Goal: Task Accomplishment & Management: Use online tool/utility

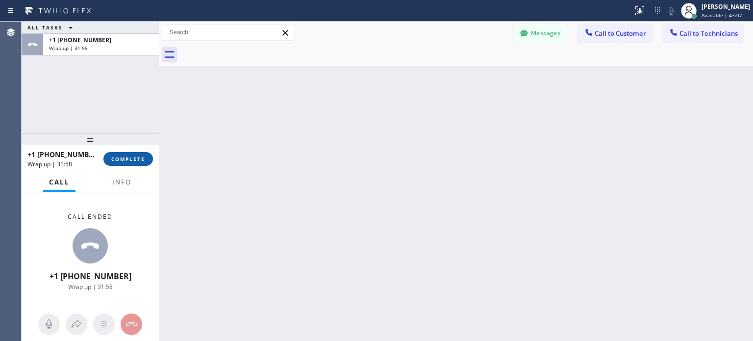
click at [150, 155] on button "COMPLETE" at bounding box center [128, 159] width 50 height 14
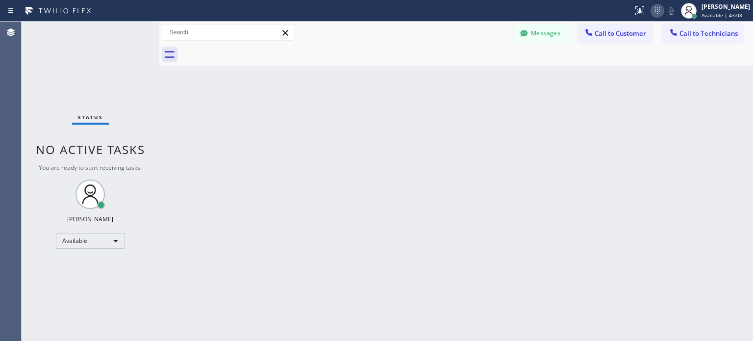
click at [655, 15] on icon at bounding box center [658, 11] width 12 height 12
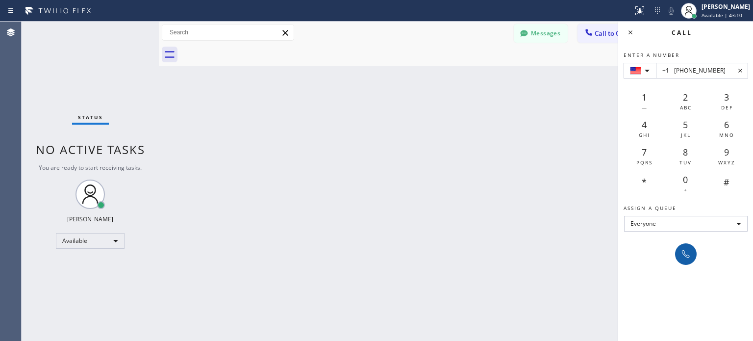
type input "+1 [PHONE_NUMBER]"
click at [684, 252] on icon at bounding box center [686, 254] width 12 height 12
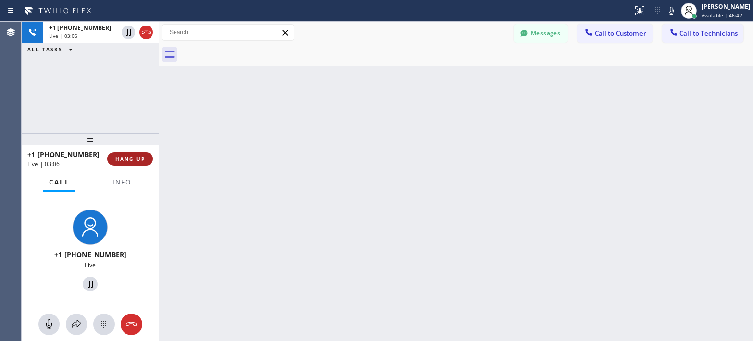
click at [142, 162] on span "HANG UP" at bounding box center [130, 158] width 30 height 7
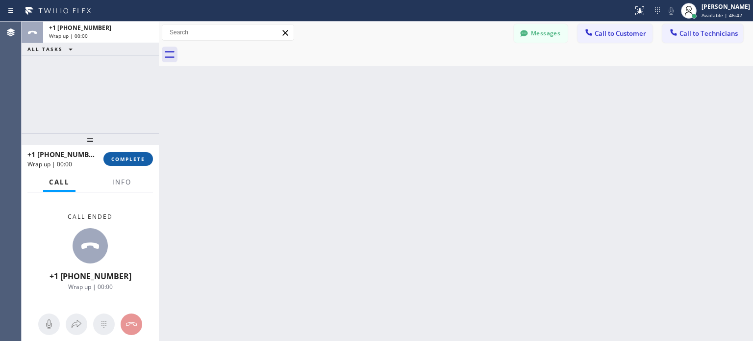
click at [138, 160] on span "COMPLETE" at bounding box center [128, 158] width 34 height 7
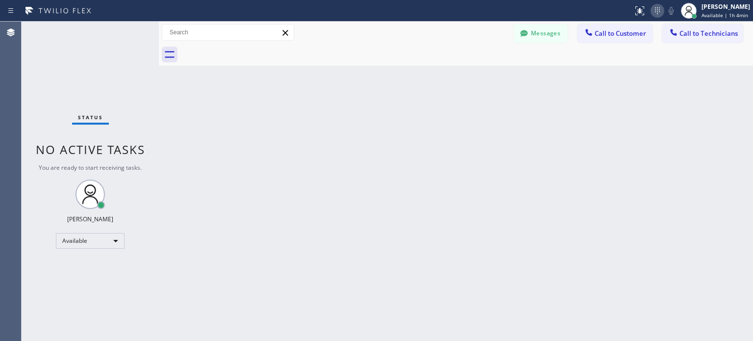
click at [654, 8] on icon at bounding box center [658, 11] width 12 height 12
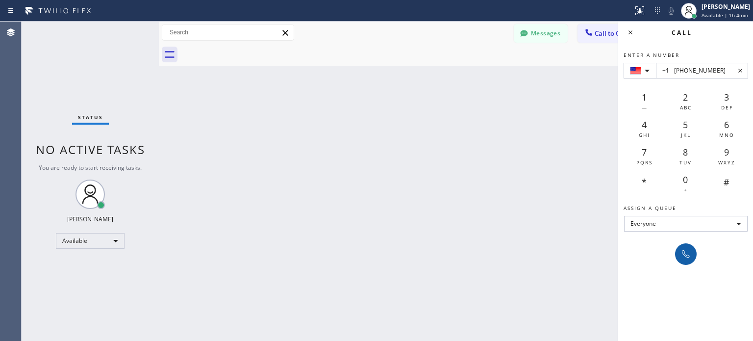
type input "+1 [PHONE_NUMBER]"
click at [688, 254] on icon at bounding box center [686, 254] width 12 height 12
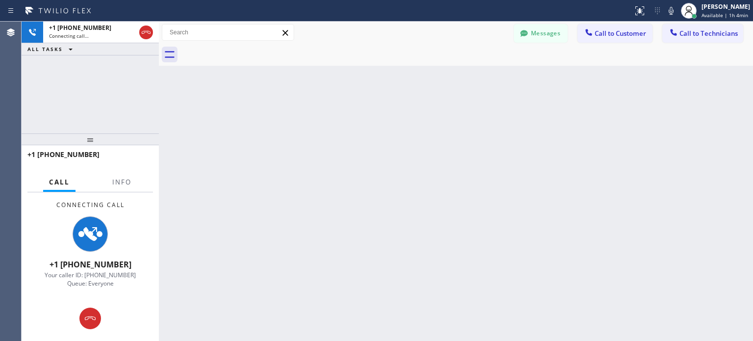
click at [94, 318] on icon at bounding box center [90, 318] width 12 height 12
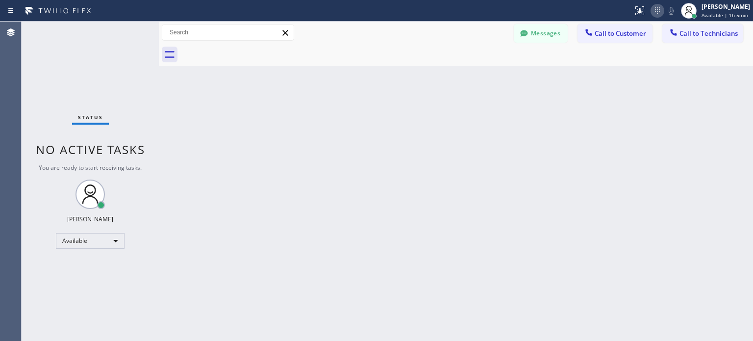
click at [657, 6] on icon at bounding box center [658, 11] width 12 height 12
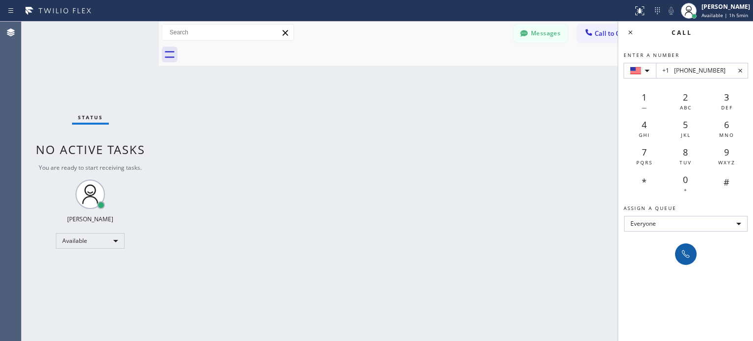
type input "+1 [PHONE_NUMBER]"
click at [690, 263] on button at bounding box center [686, 254] width 22 height 22
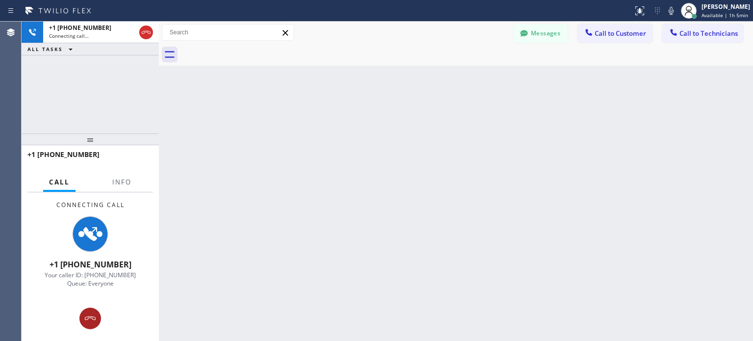
click at [92, 315] on icon at bounding box center [90, 318] width 12 height 12
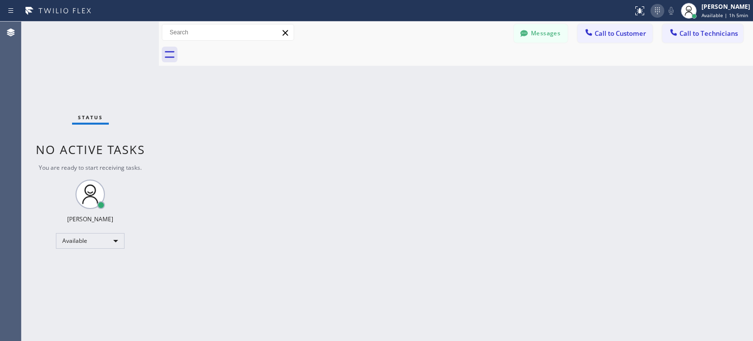
click at [652, 14] on icon at bounding box center [658, 11] width 12 height 12
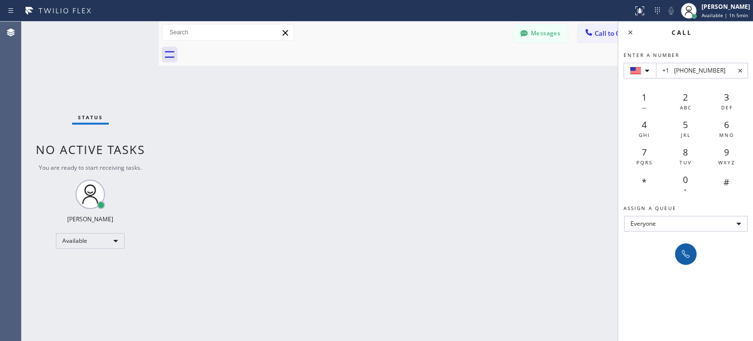
type input "+1 [PHONE_NUMBER]"
click at [689, 258] on icon at bounding box center [686, 254] width 12 height 12
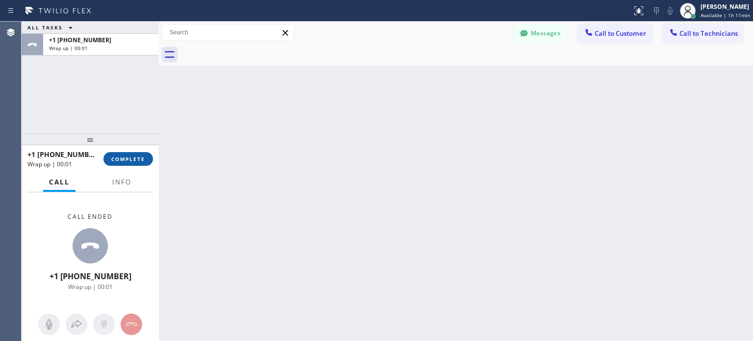
click at [131, 163] on button "COMPLETE" at bounding box center [128, 159] width 50 height 14
